Goal: Unclear

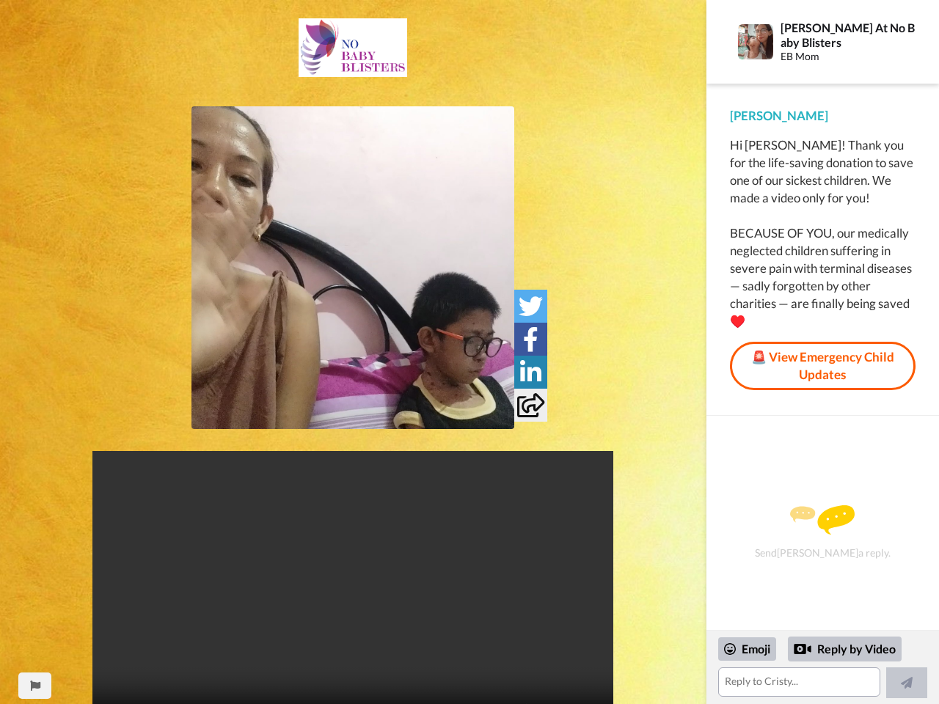
click at [353, 268] on img at bounding box center [352, 267] width 323 height 323
click at [530, 306] on icon at bounding box center [530, 306] width 24 height 24
click at [530, 339] on icon at bounding box center [530, 339] width 15 height 24
click at [530, 372] on icon at bounding box center [530, 372] width 21 height 24
click at [530, 405] on icon at bounding box center [530, 405] width 27 height 24
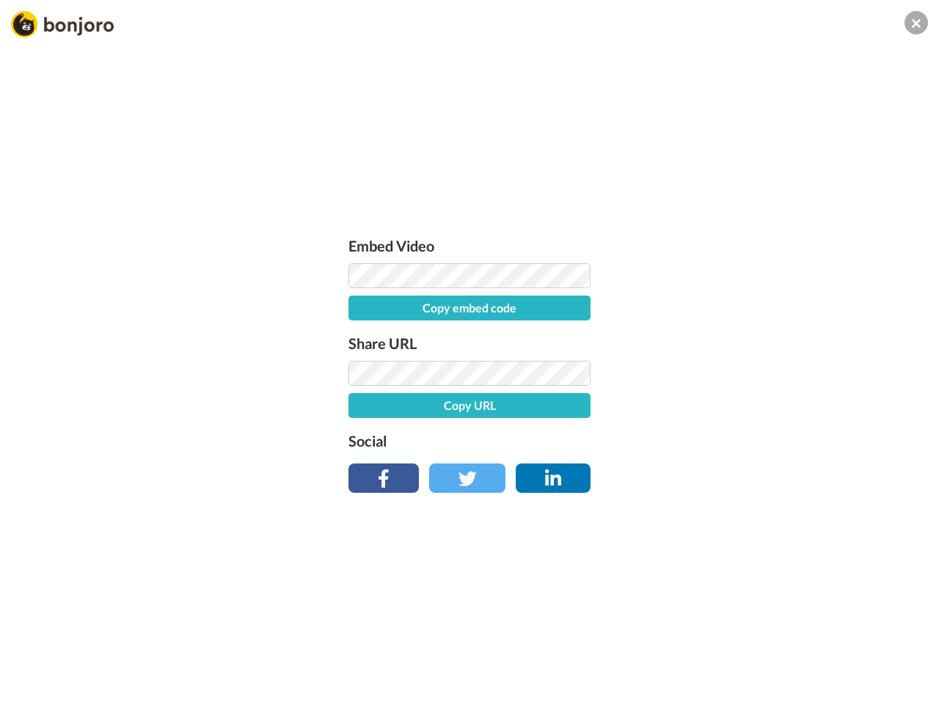
click at [34, 686] on div "Embed Video Copy embed code Share URL Copy URL Social" at bounding box center [469, 431] width 939 height 704
click at [822, 667] on div "Embed Video Copy embed code Share URL Copy URL Social" at bounding box center [469, 431] width 939 height 704
click at [747, 649] on div "Embed Video Copy embed code Share URL Copy URL Social" at bounding box center [469, 431] width 939 height 704
click at [845, 649] on div "Embed Video Copy embed code Share URL Copy URL Social" at bounding box center [469, 431] width 939 height 704
click at [906, 683] on div "Embed Video Copy embed code Share URL Copy URL Social" at bounding box center [469, 431] width 939 height 704
